Goal: Task Accomplishment & Management: Use online tool/utility

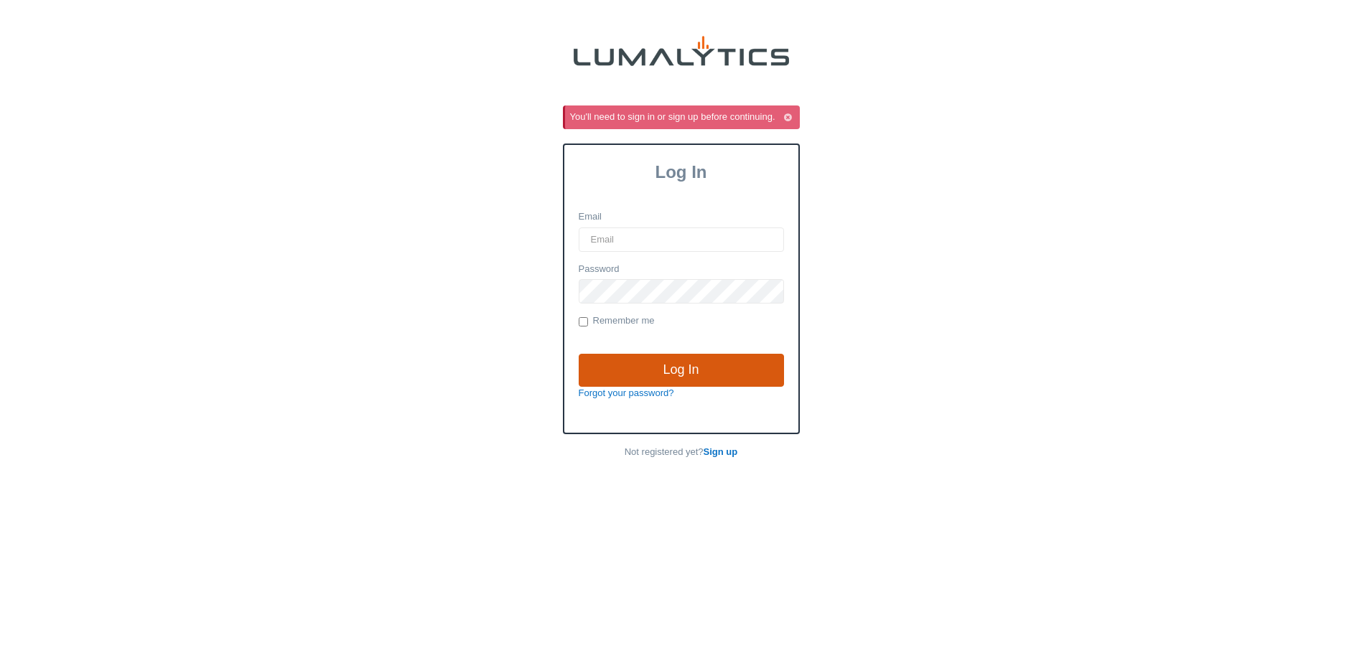
type input "jdykstra@valleytruckparts.com"
click at [681, 366] on input "Log In" at bounding box center [681, 370] width 205 height 33
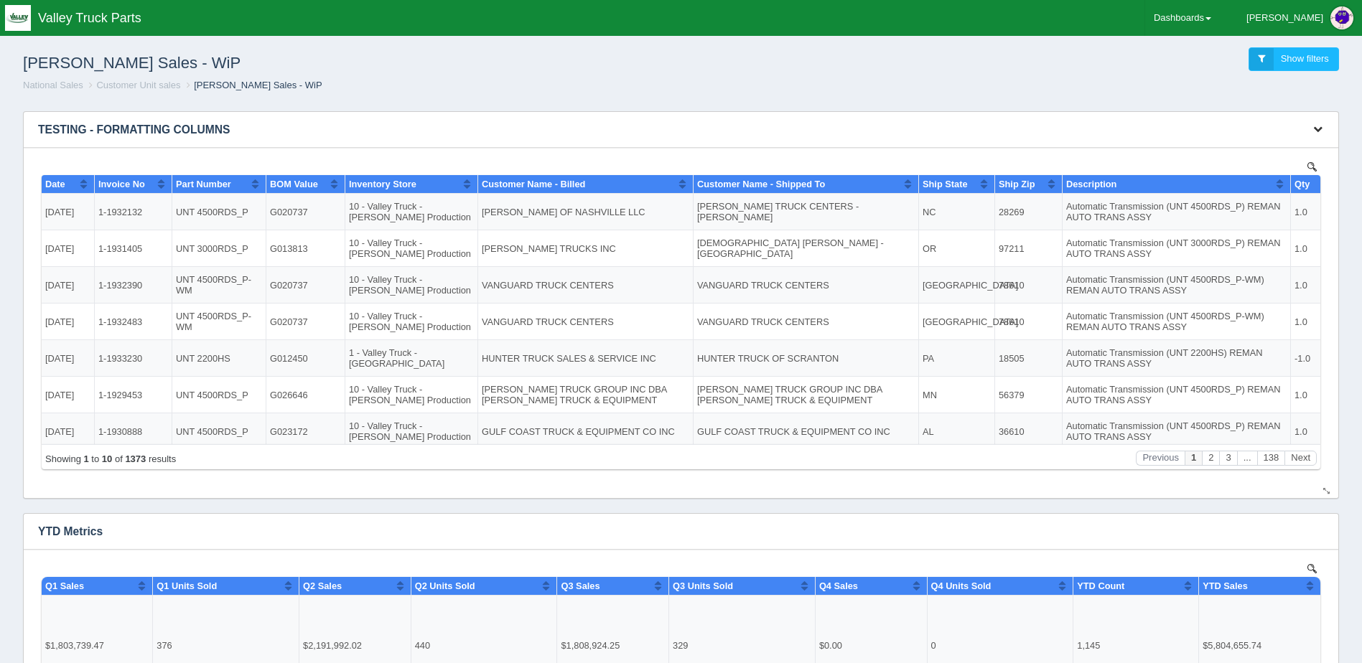
click at [1317, 127] on icon "button" at bounding box center [1317, 128] width 9 height 9
click at [1276, 145] on link "Download CSV" at bounding box center [1270, 151] width 115 height 21
